Goal: Task Accomplishment & Management: Manage account settings

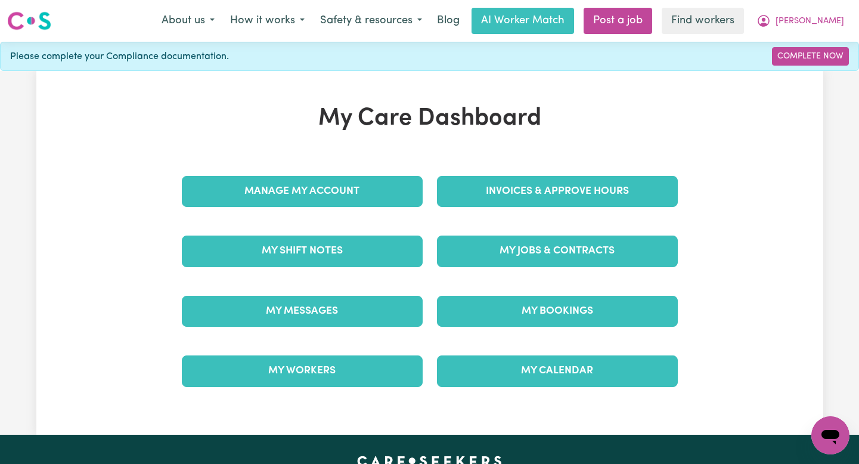
click at [605, 163] on div "Invoices & Approve Hours" at bounding box center [557, 191] width 255 height 60
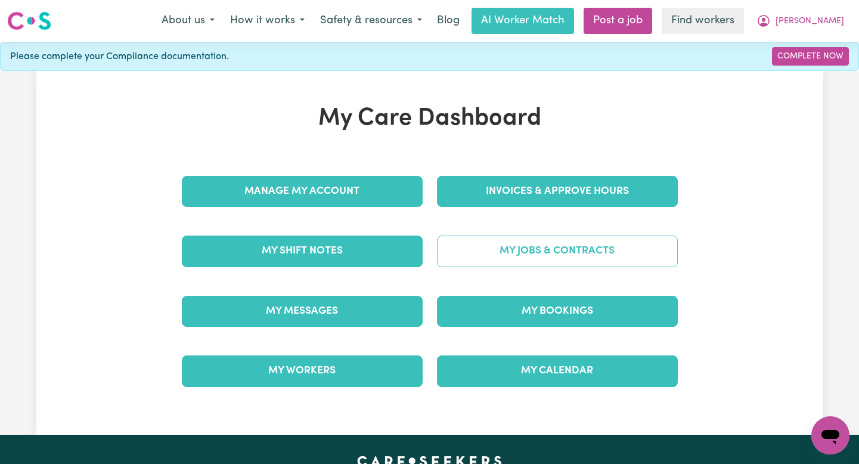
click at [555, 260] on link "My Jobs & Contracts" at bounding box center [557, 250] width 241 height 31
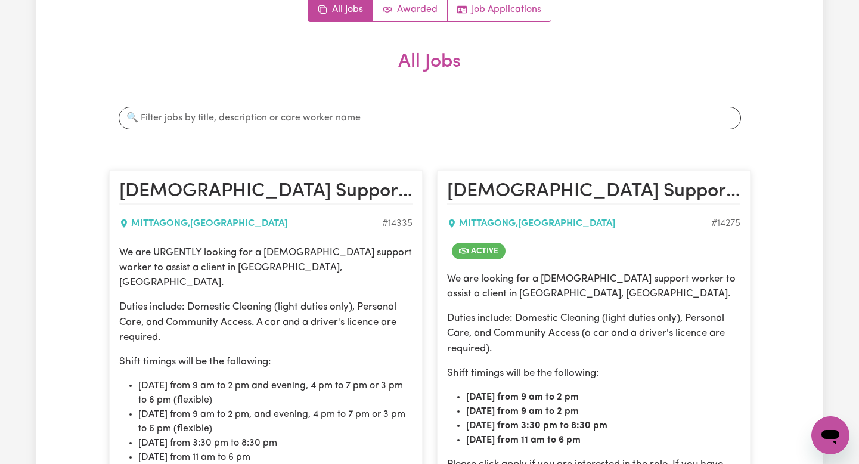
scroll to position [472, 0]
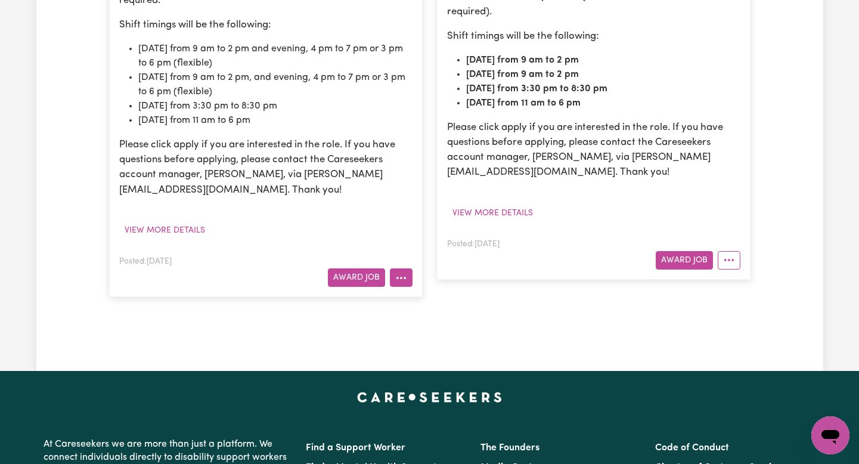
click at [400, 272] on icon "More options" at bounding box center [401, 278] width 12 height 12
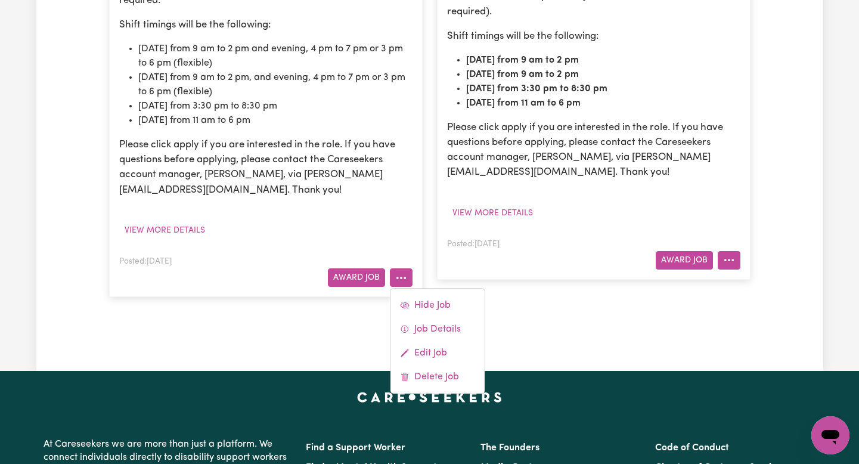
click at [729, 265] on icon "More options" at bounding box center [729, 260] width 12 height 12
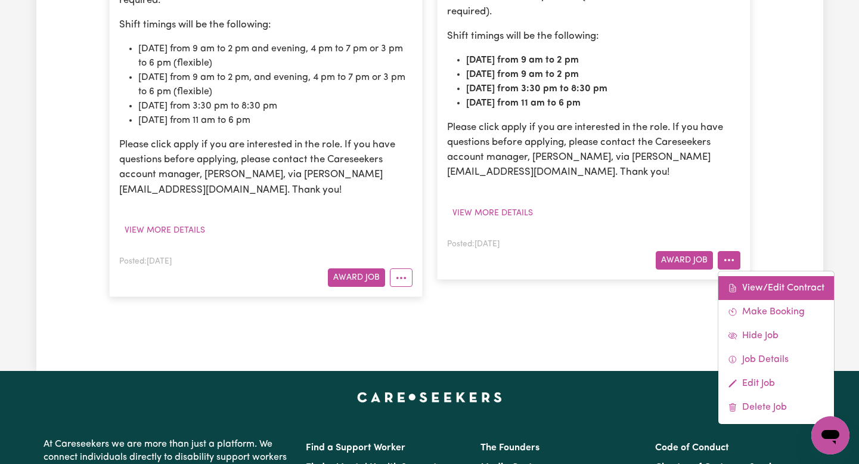
click at [731, 284] on icon at bounding box center [732, 288] width 6 height 8
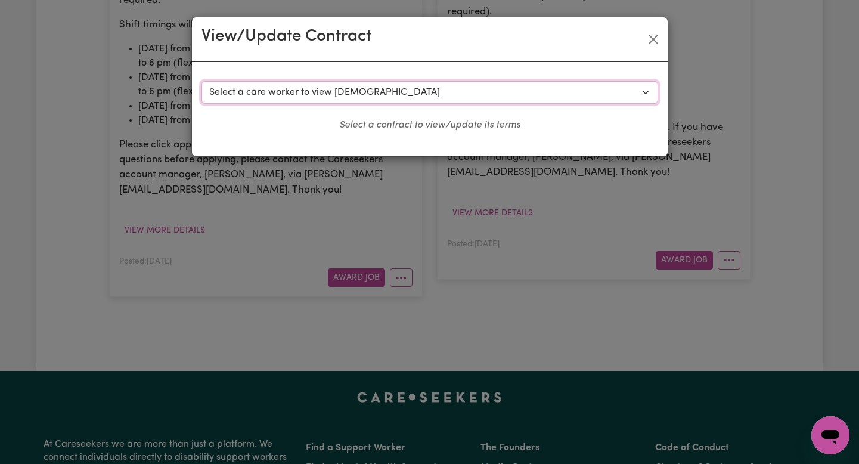
click at [540, 81] on select "Select a care worker to view [DEMOGRAPHIC_DATA] #10172 - [PERSON_NAME] (contrac…" at bounding box center [429, 92] width 456 height 23
select select "9791"
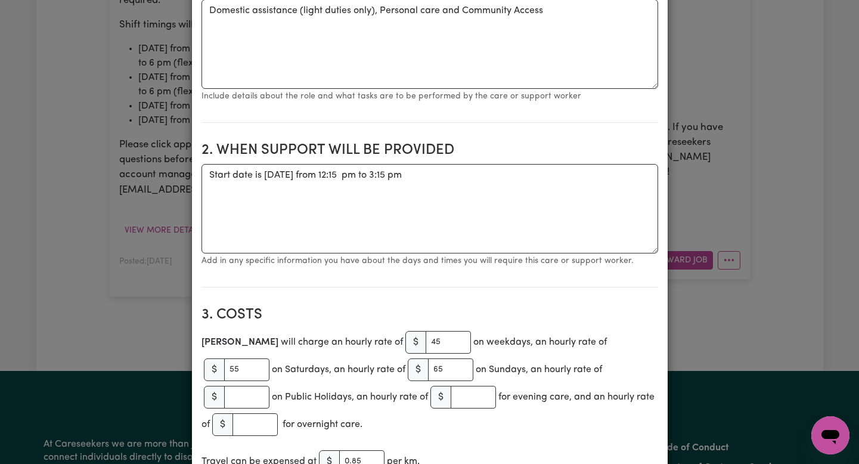
scroll to position [271, 0]
drag, startPoint x: 536, startPoint y: 188, endPoint x: 358, endPoint y: 174, distance: 178.1
click at [358, 174] on textarea "Start date is [DATE] from 12:15 pm to 3:15 pm" at bounding box center [429, 208] width 456 height 89
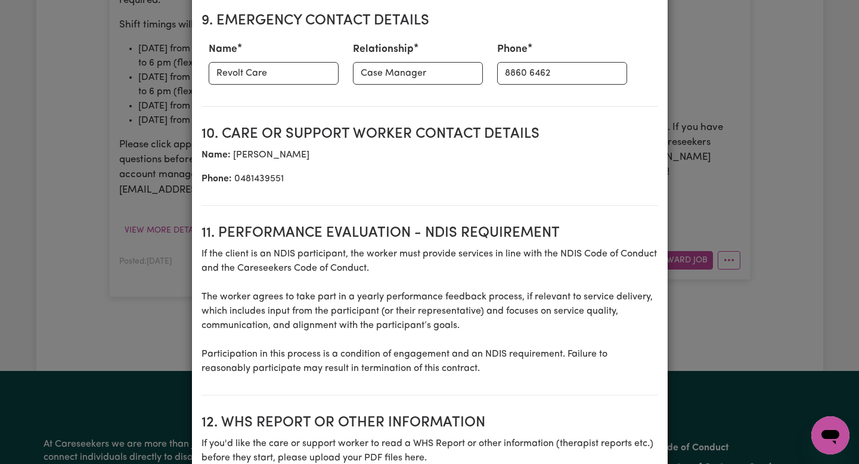
scroll to position [1624, 0]
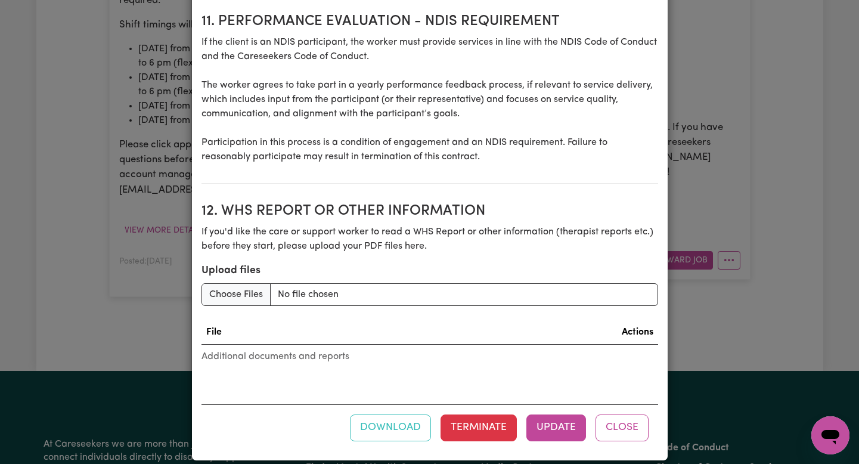
type textarea "Start date is [DATE]. Shifts to be confirmed and updated as required"
